Goal: Ask a question

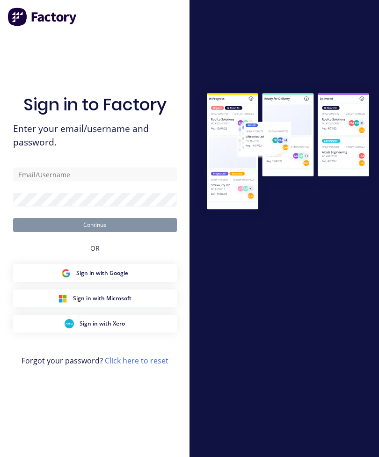
click at [135, 307] on button "Sign in with Microsoft" at bounding box center [95, 299] width 164 height 18
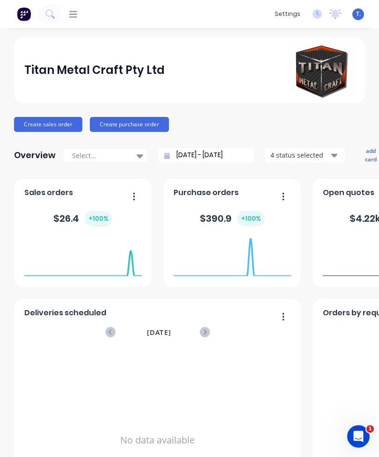
click at [362, 435] on icon "Open Intercom Messenger" at bounding box center [358, 436] width 15 height 15
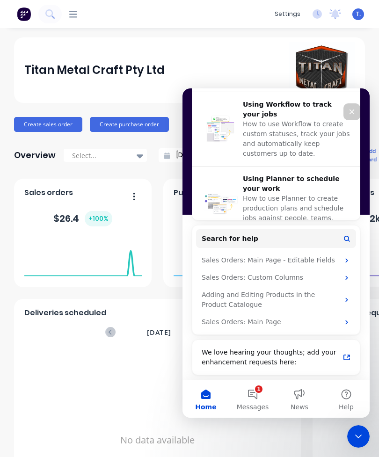
scroll to position [413, 0]
click at [303, 236] on button "Search for help" at bounding box center [276, 238] width 160 height 19
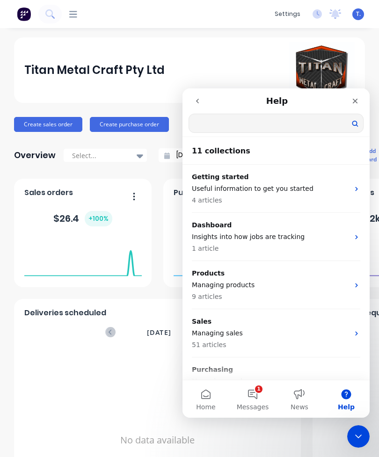
click at [313, 125] on input "Search for help" at bounding box center [276, 123] width 174 height 18
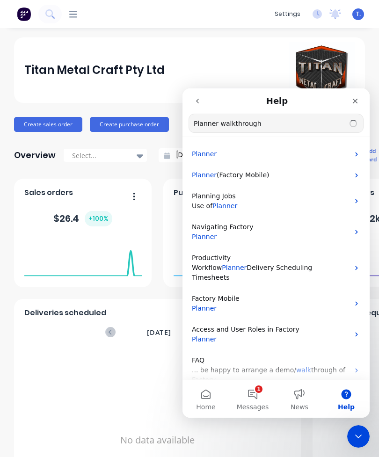
type input "Planner walkthrough"
click at [212, 154] on span "Planner" at bounding box center [204, 153] width 25 height 7
